Goal: Transaction & Acquisition: Subscribe to service/newsletter

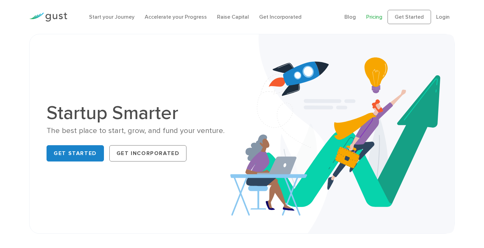
click at [375, 16] on link "Pricing" at bounding box center [374, 17] width 16 height 6
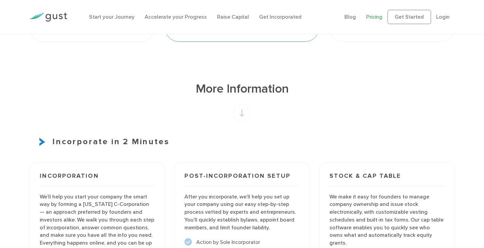
scroll to position [374, 0]
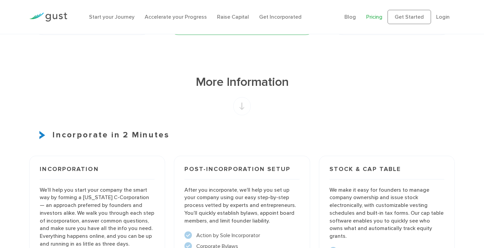
click at [224, 21] on div "Start your Journey Accelerate your Progress Raise Capital Get Incorporated" at bounding box center [211, 17] width 255 height 22
click at [228, 19] on link "Raise Capital" at bounding box center [233, 17] width 32 height 6
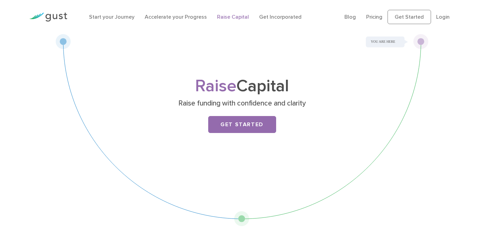
click at [239, 137] on div "Raise Capital Raise funding with confidence and clarity Get Started" at bounding box center [242, 115] width 268 height 74
click at [244, 131] on link "Get Started" at bounding box center [242, 124] width 68 height 17
